Goal: Information Seeking & Learning: Learn about a topic

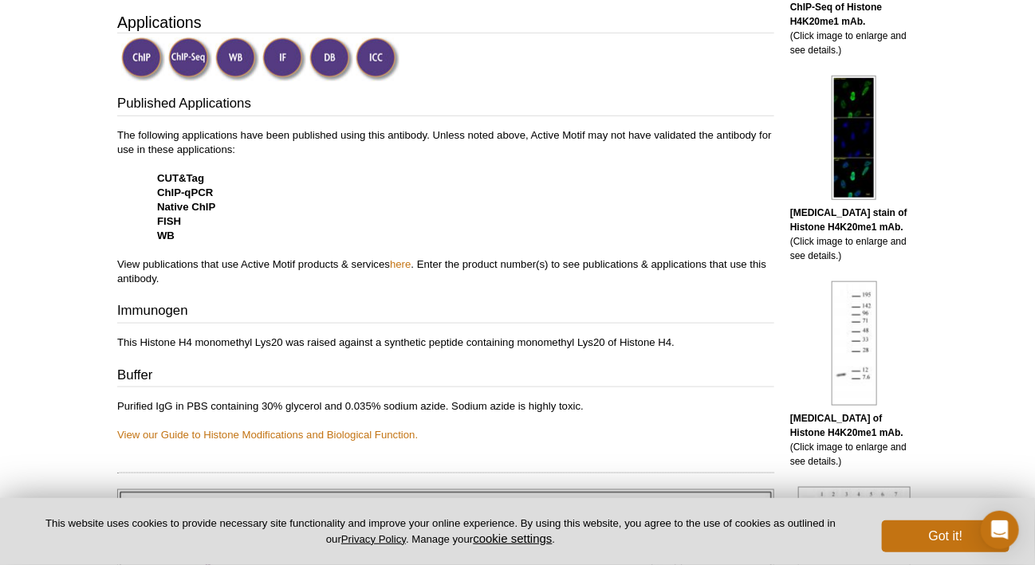
scroll to position [319, 0]
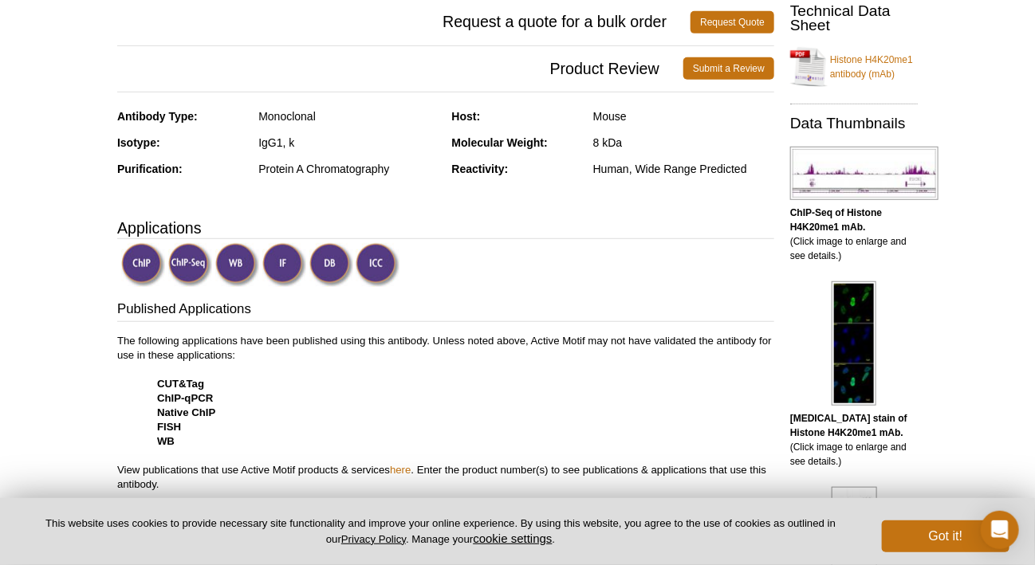
click at [521, 316] on h3 "Published Applications" at bounding box center [445, 311] width 657 height 22
drag, startPoint x: 521, startPoint y: 316, endPoint x: 521, endPoint y: 365, distance: 49.4
click at [521, 365] on p "The following applications have been published using this antibody. Unless note…" at bounding box center [445, 413] width 657 height 158
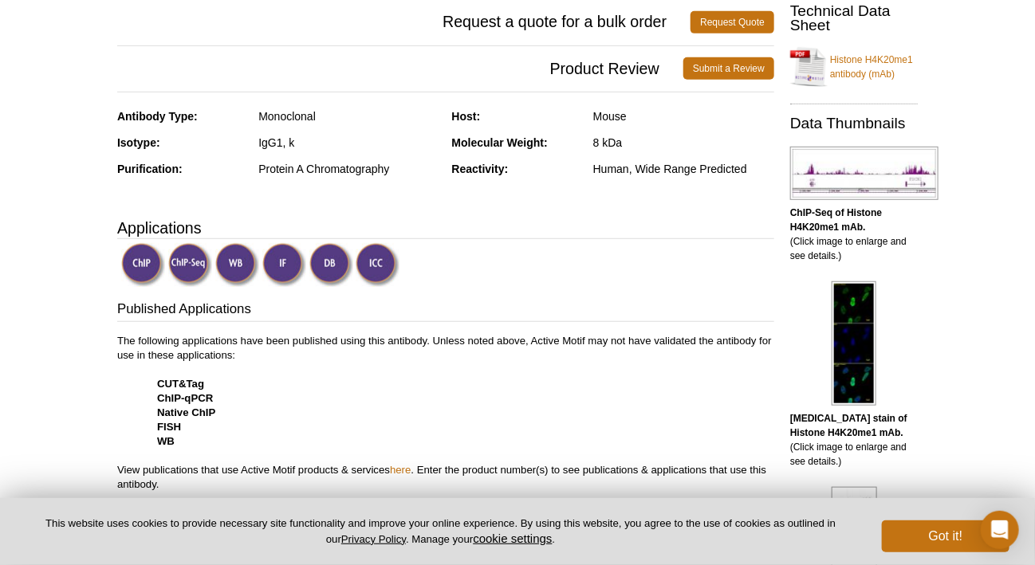
click at [521, 365] on p "The following applications have been published using this antibody. Unless note…" at bounding box center [445, 413] width 657 height 158
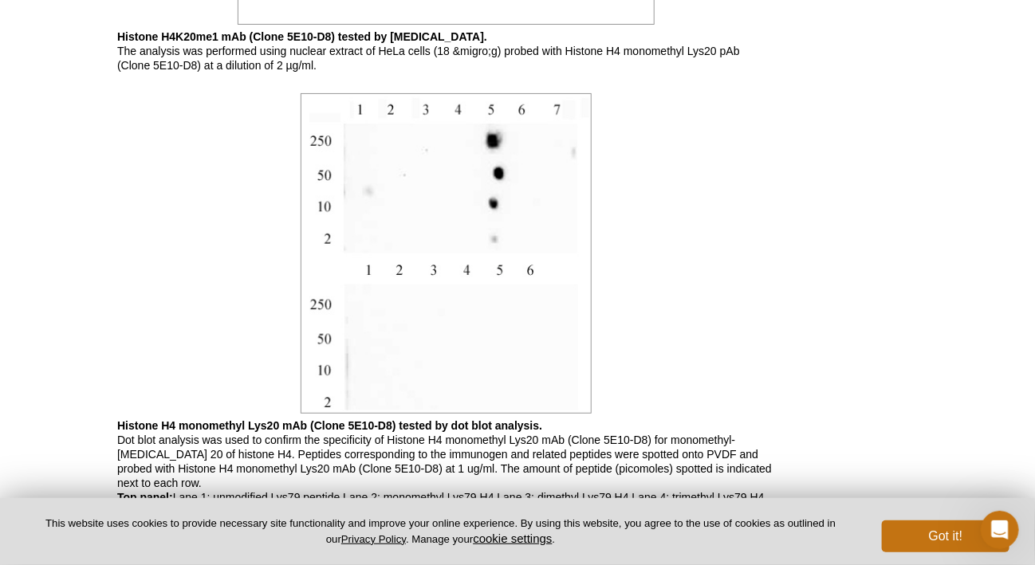
scroll to position [4785, 0]
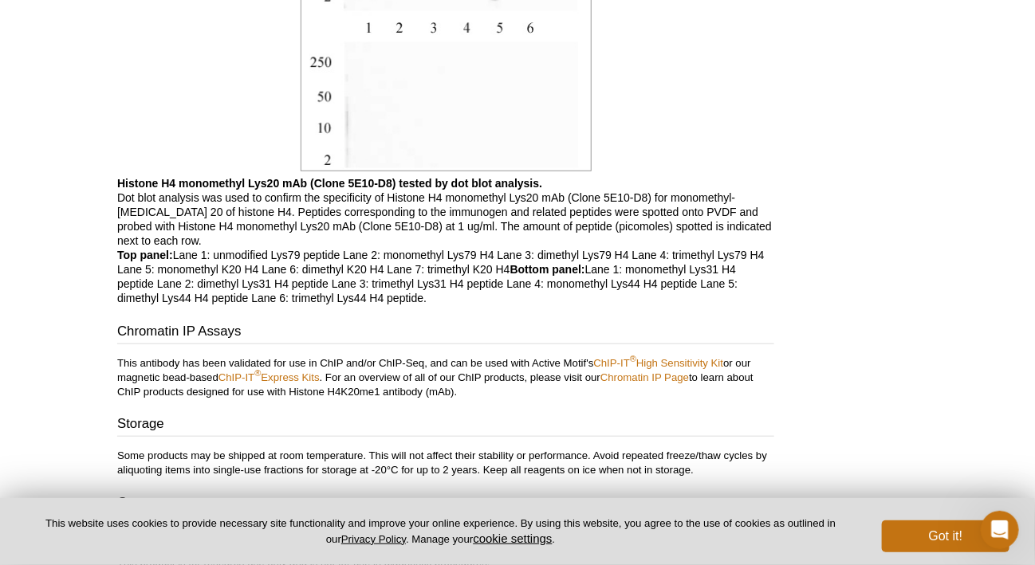
click at [628, 254] on p "Histone H4 monomethyl Lys20 mAb (Clone 5E10-D8) tested by dot blot analysis. Do…" at bounding box center [445, 240] width 657 height 129
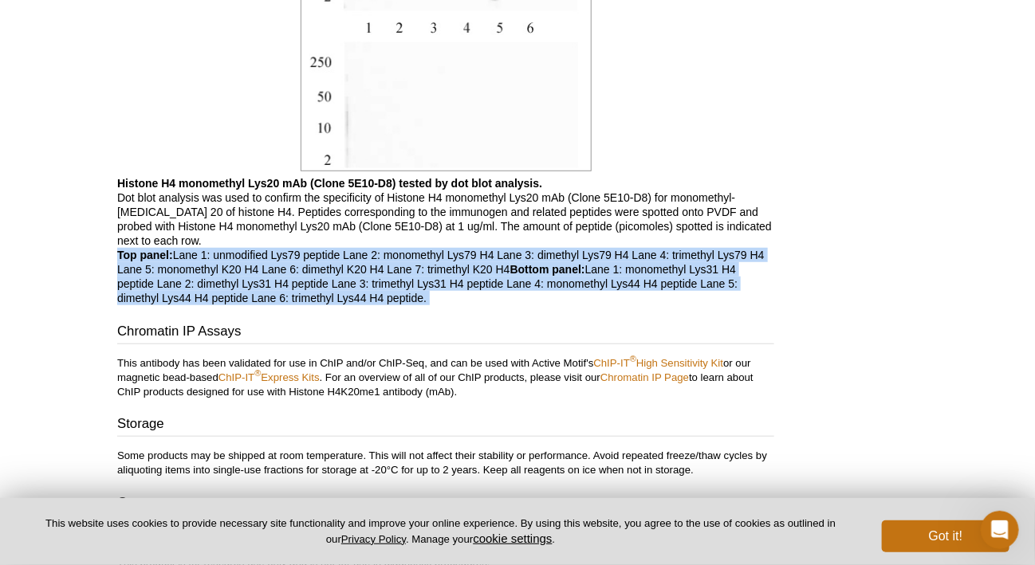
click at [628, 254] on p "Histone H4 monomethyl Lys20 mAb (Clone 5E10-D8) tested by dot blot analysis. Do…" at bounding box center [445, 240] width 657 height 129
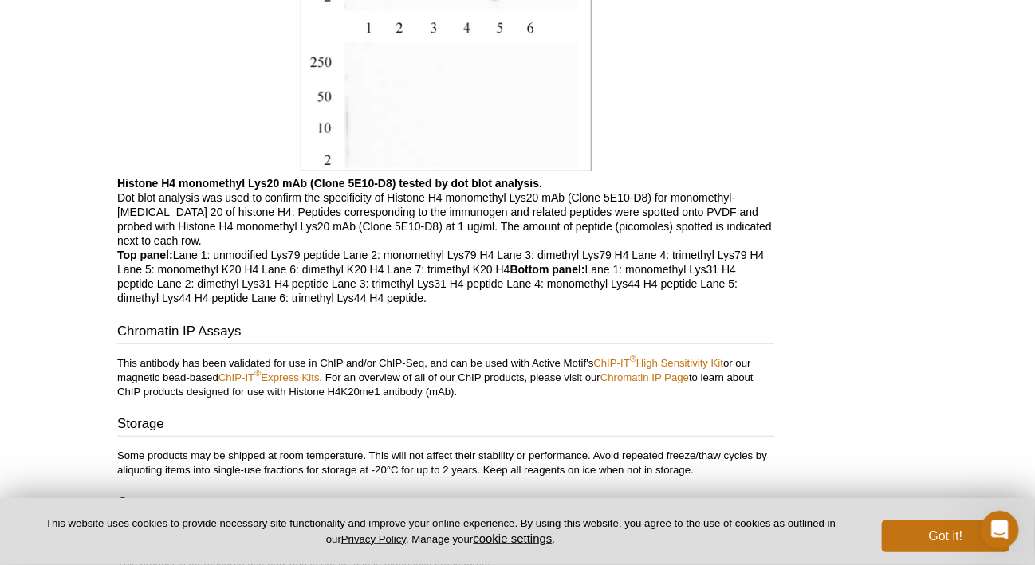
drag, startPoint x: 628, startPoint y: 254, endPoint x: 637, endPoint y: 323, distance: 69.1
click at [637, 323] on h3 "Chromatin IP Assays" at bounding box center [445, 333] width 657 height 22
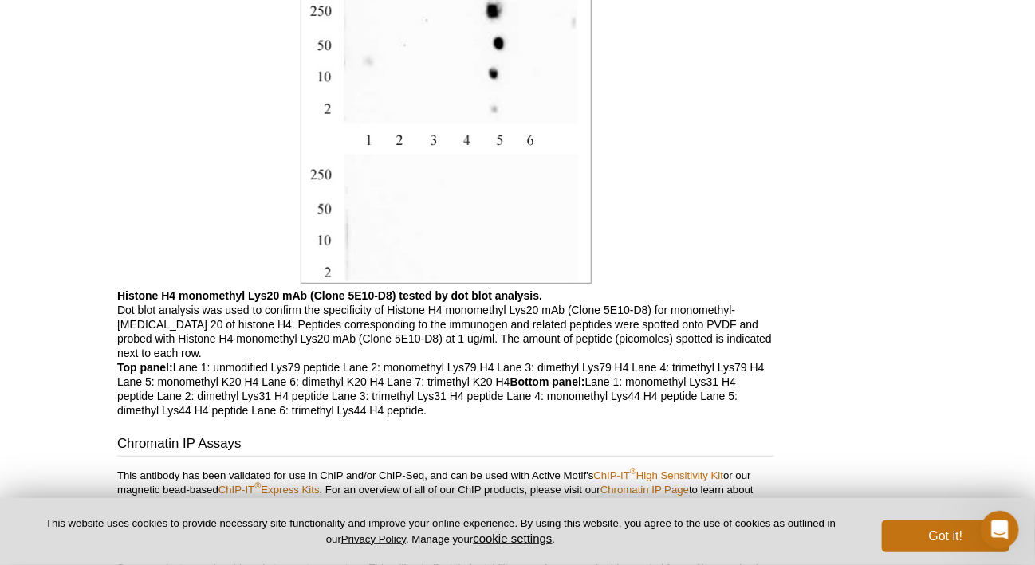
scroll to position [4705, 0]
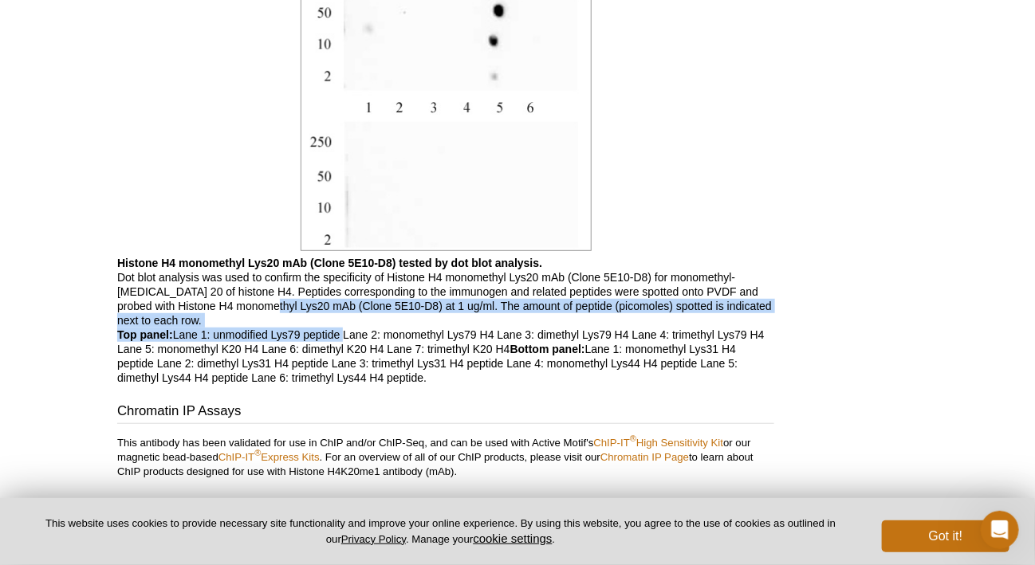
copy p "20 mAb (Clone 5E10-D8) at 1 ug/ml. The amount of peptide (picomoles) spotted is…"
drag, startPoint x: 215, startPoint y: 312, endPoint x: 343, endPoint y: 316, distance: 128.5
click at [343, 316] on p "Histone H4 monomethyl Lys20 mAb (Clone 5E10-D8) tested by dot blot analysis. Do…" at bounding box center [445, 320] width 657 height 129
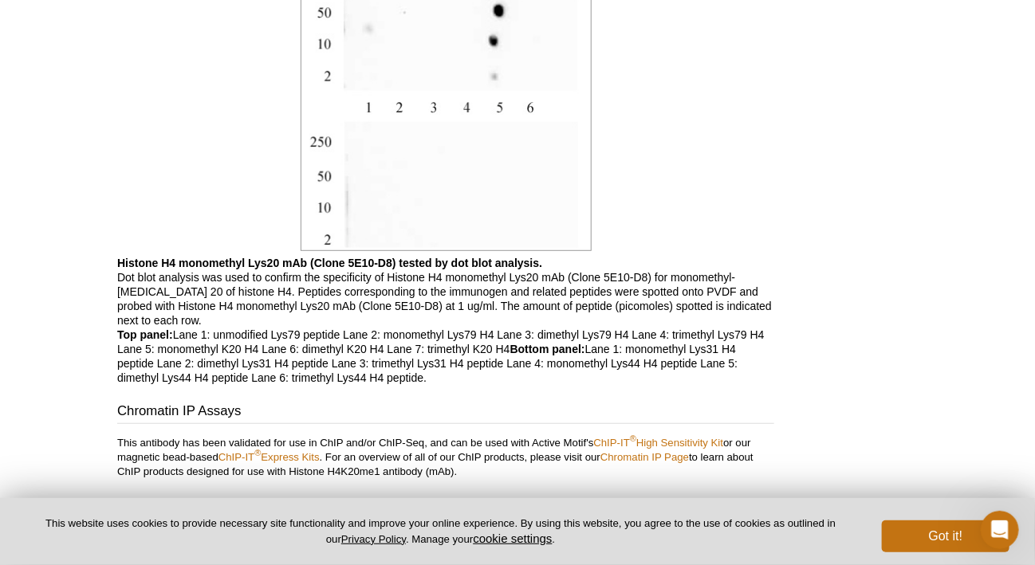
drag, startPoint x: 343, startPoint y: 316, endPoint x: 343, endPoint y: 358, distance: 42.3
click at [343, 358] on p "Histone H4 monomethyl Lys20 mAb (Clone 5E10-D8) tested by dot blot analysis. Do…" at bounding box center [445, 320] width 657 height 129
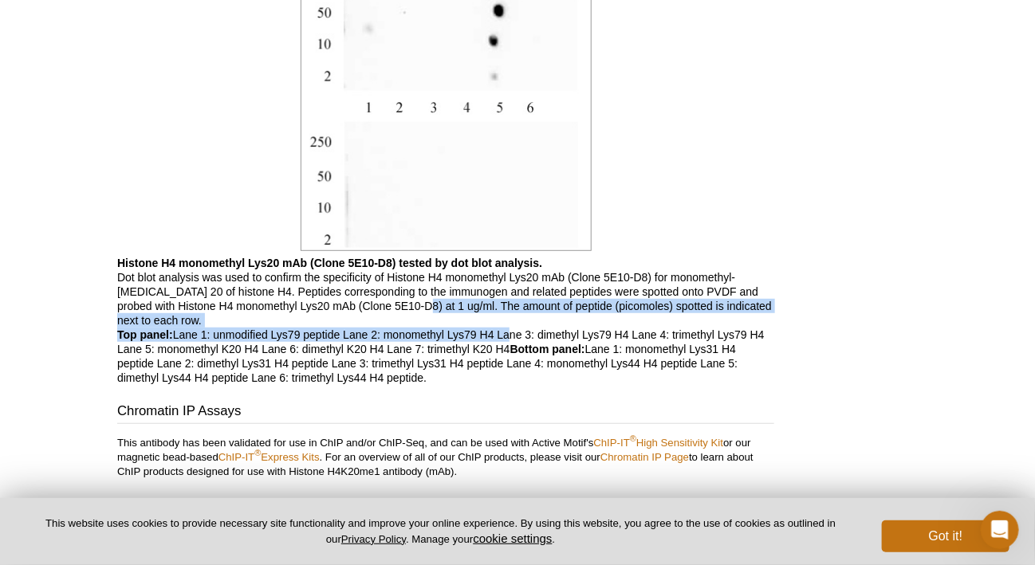
copy p "ug/ml. The amount of peptide (picomoles) spotted is indicated next to each row.…"
drag, startPoint x: 367, startPoint y: 307, endPoint x: 507, endPoint y: 327, distance: 141.8
click at [507, 327] on p "Histone H4 monomethyl Lys20 mAb (Clone 5E10-D8) tested by dot blot analysis. Do…" at bounding box center [445, 320] width 657 height 129
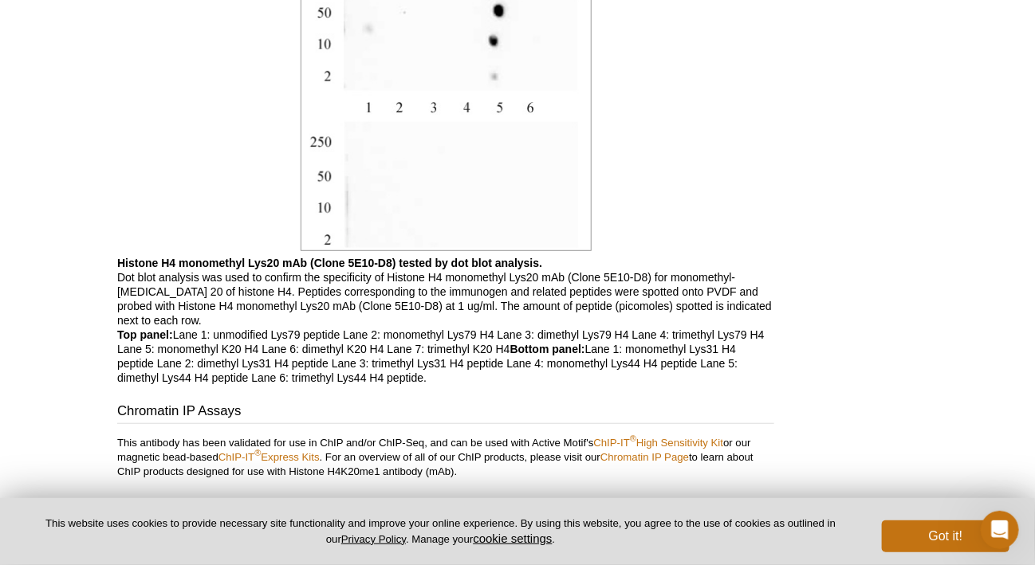
click at [423, 402] on h3 "Chromatin IP Assays" at bounding box center [445, 413] width 657 height 22
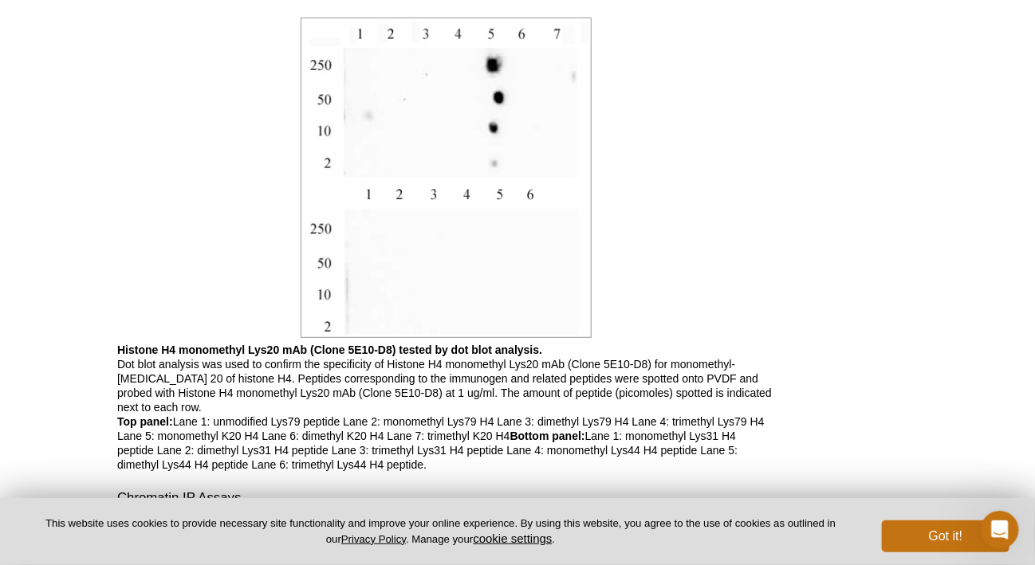
scroll to position [4626, 0]
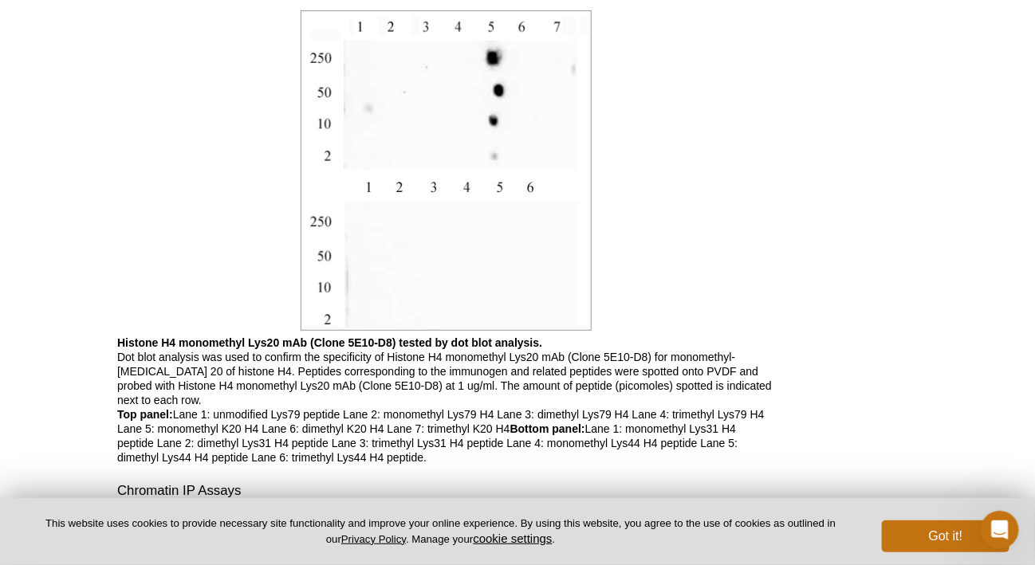
click at [425, 384] on p "Histone H4 monomethyl Lys20 mAb (Clone 5E10-D8) tested by dot blot analysis. Do…" at bounding box center [445, 400] width 657 height 129
click at [472, 431] on p "Histone H4 monomethyl Lys20 mAb (Clone 5E10-D8) tested by dot blot analysis. Do…" at bounding box center [445, 400] width 657 height 129
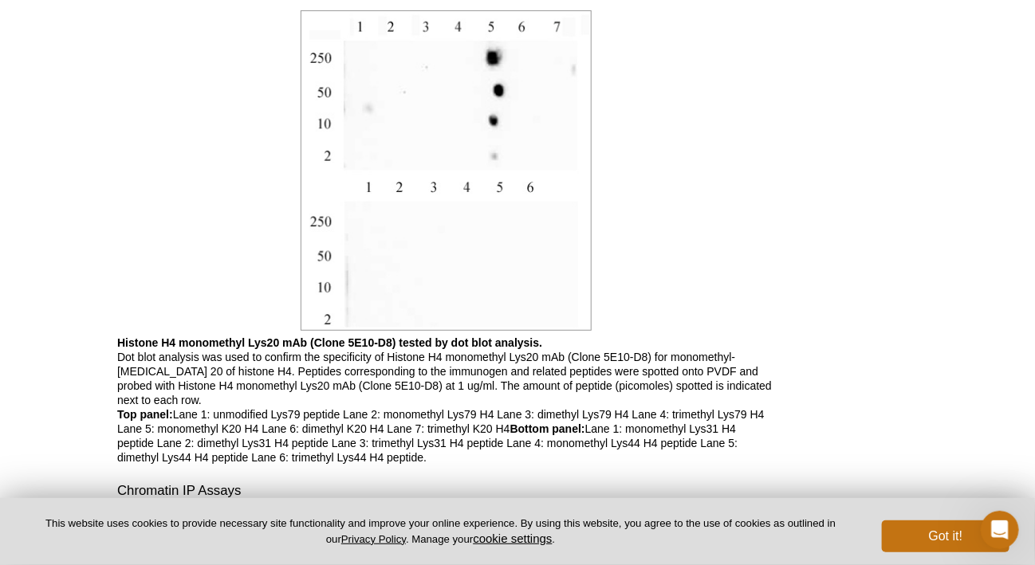
click at [479, 441] on p "Histone H4 monomethyl Lys20 mAb (Clone 5E10-D8) tested by dot blot analysis. Do…" at bounding box center [445, 400] width 657 height 129
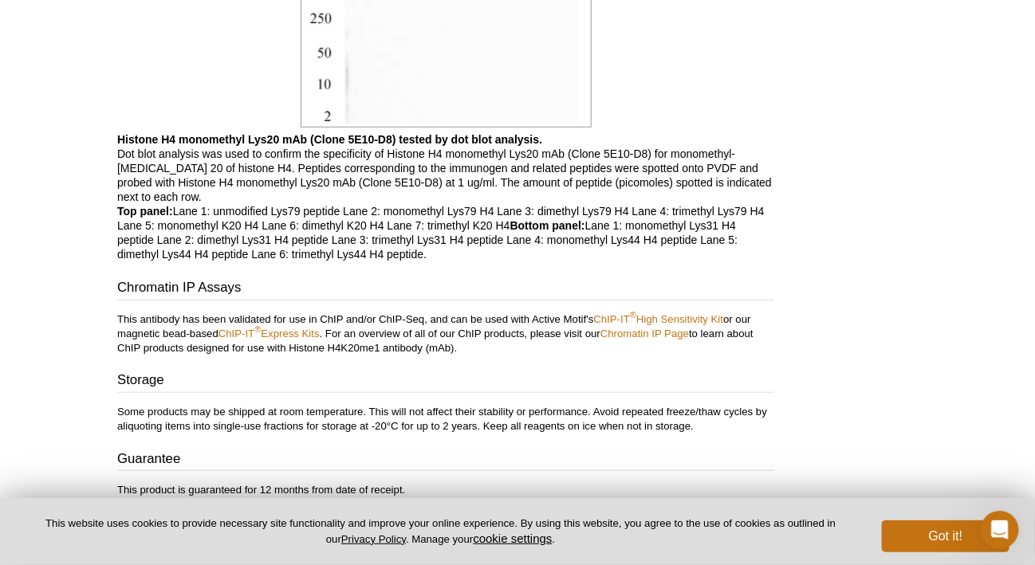
scroll to position [4865, 0]
